Goal: Find specific page/section: Find specific page/section

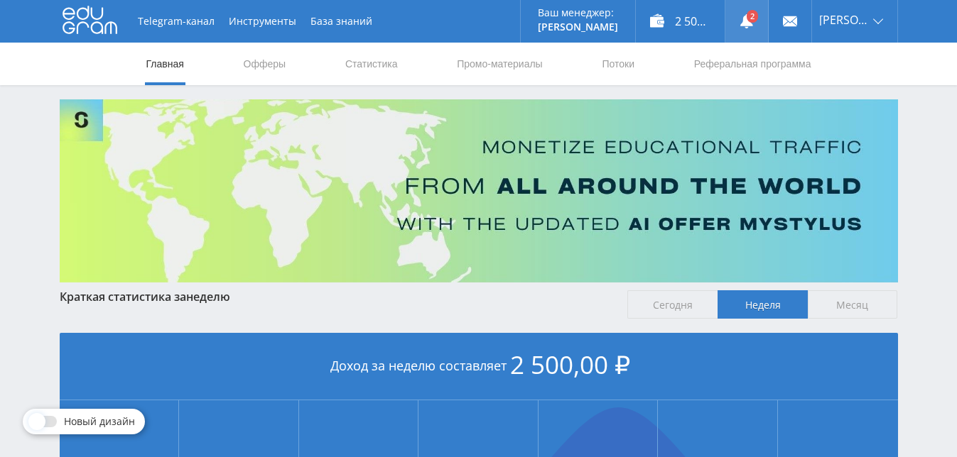
click at [753, 24] on use at bounding box center [746, 21] width 13 height 14
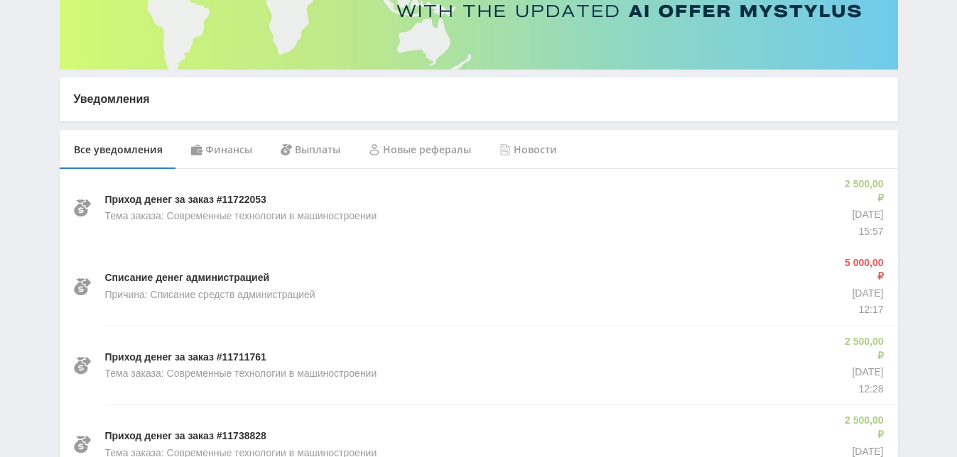
scroll to position [142, 0]
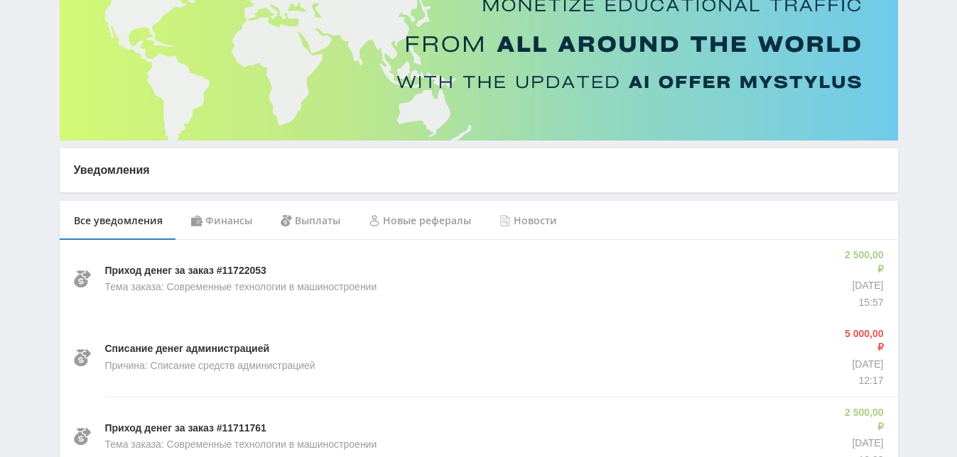
click at [450, 225] on div "Новые рефералы" at bounding box center [419, 221] width 131 height 40
